Goal: Transaction & Acquisition: Purchase product/service

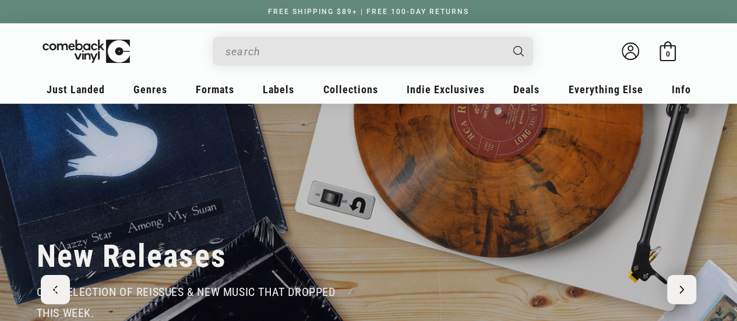
click at [292, 48] on input "Search" at bounding box center [363, 52] width 276 height 24
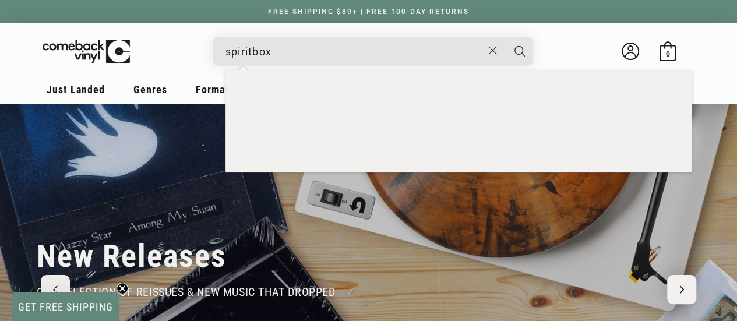
type input "spiritbox"
click at [505, 37] on button "Search" at bounding box center [519, 51] width 29 height 29
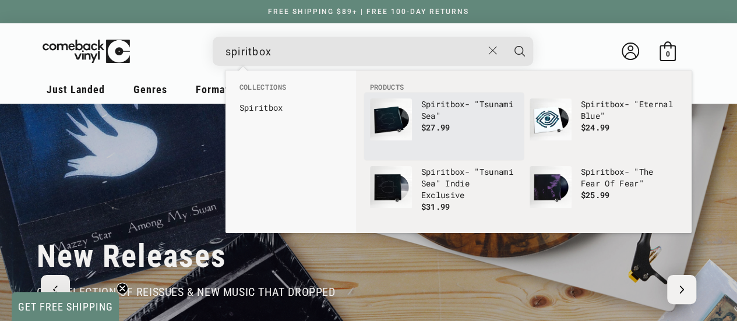
click at [459, 119] on p "Spiritbox - "Tsunami Sea"" at bounding box center [469, 109] width 97 height 23
